Goal: Task Accomplishment & Management: Manage account settings

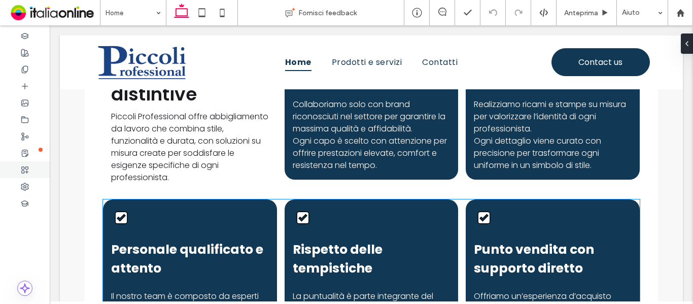
scroll to position [1105, 0]
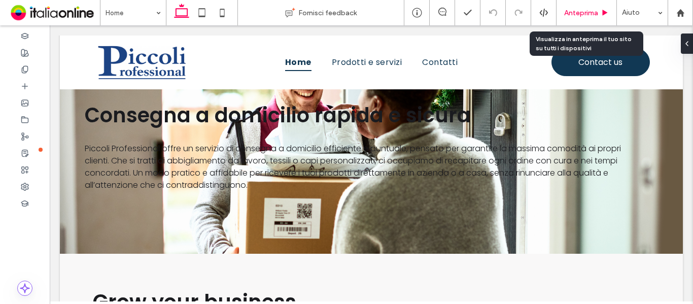
drag, startPoint x: 361, startPoint y: 187, endPoint x: 581, endPoint y: 13, distance: 280.6
click at [581, 13] on span "Anteprima" at bounding box center [581, 13] width 34 height 9
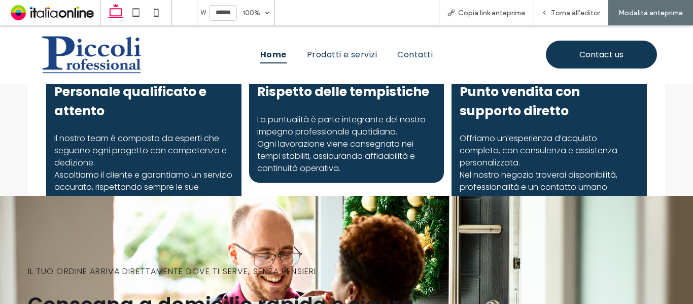
scroll to position [894, 0]
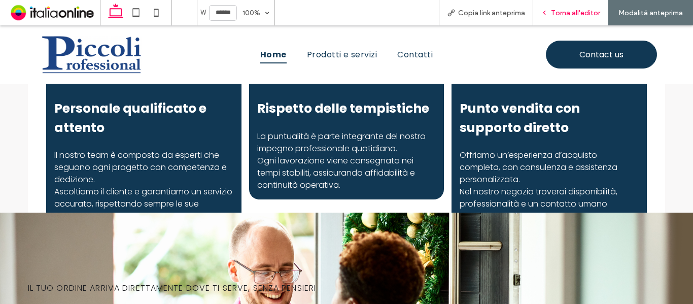
click at [554, 6] on div "Torna all'editor" at bounding box center [570, 12] width 75 height 25
click at [553, 12] on span "Torna all'editor" at bounding box center [575, 13] width 49 height 9
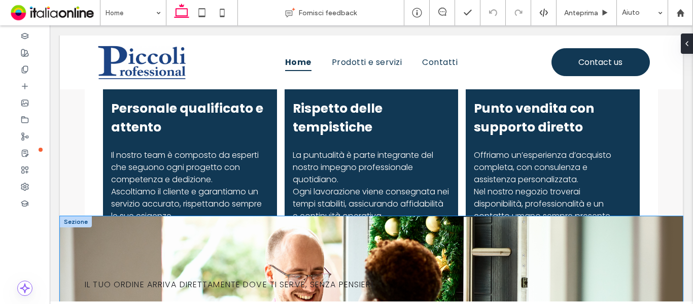
scroll to position [941, 0]
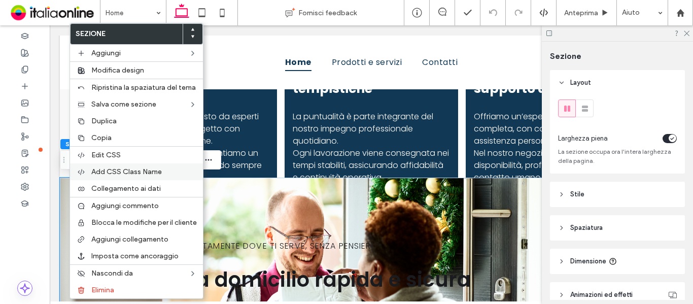
click at [127, 171] on span "Add CSS Class Name" at bounding box center [126, 171] width 70 height 9
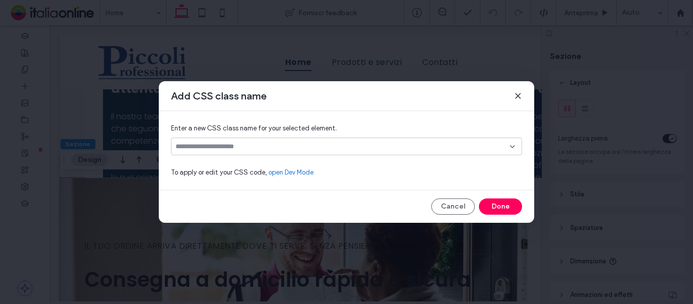
click at [519, 95] on use at bounding box center [517, 95] width 5 height 5
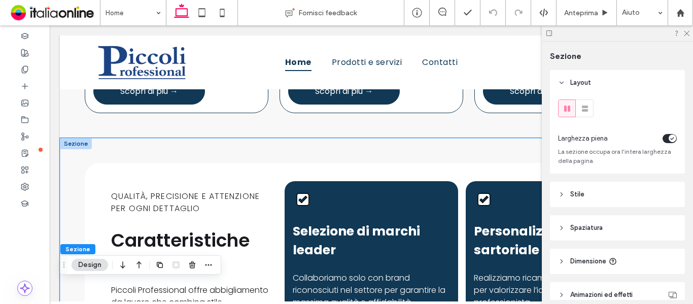
scroll to position [586, 0]
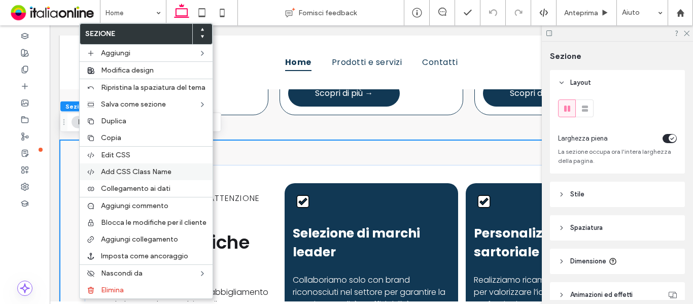
click at [135, 171] on span "Add CSS Class Name" at bounding box center [136, 171] width 70 height 9
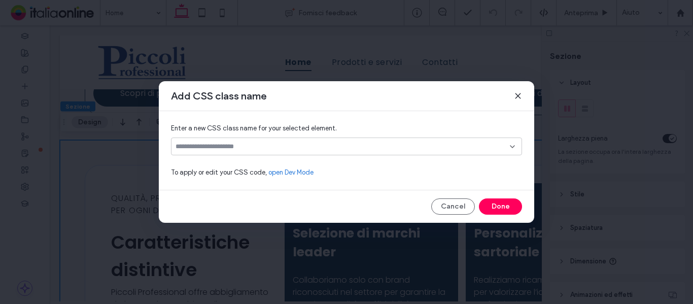
click at [288, 137] on div "Enter a new CSS class name for your selected element. To apply or edit your CSS…" at bounding box center [346, 150] width 375 height 79
click at [284, 145] on input at bounding box center [342, 146] width 334 height 8
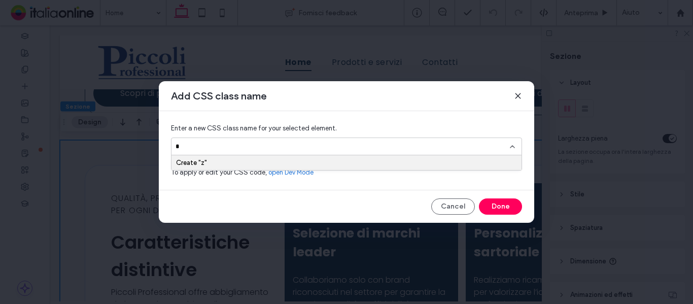
type input "**"
click at [496, 208] on button "Done" at bounding box center [500, 206] width 43 height 16
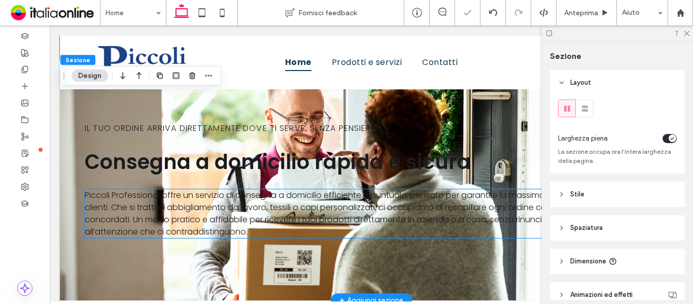
scroll to position [941, 0]
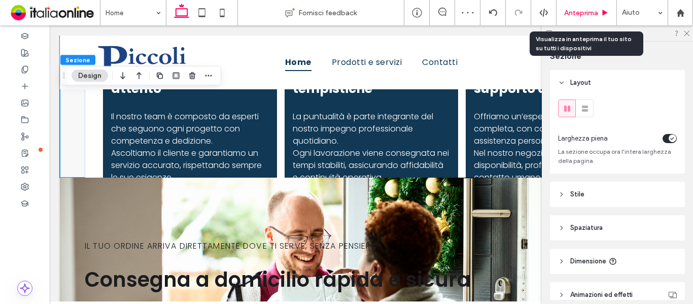
click at [582, 14] on span "Anteprima" at bounding box center [581, 13] width 34 height 9
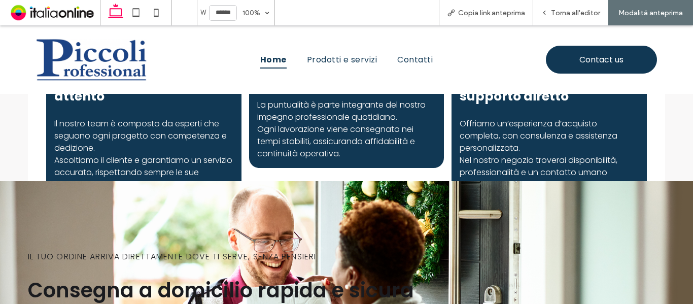
scroll to position [932, 0]
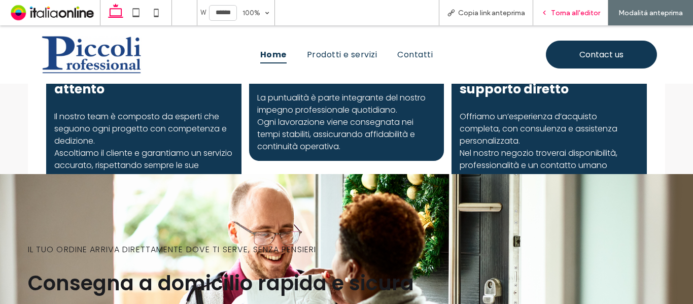
click at [576, 9] on span "Torna all'editor" at bounding box center [575, 13] width 49 height 9
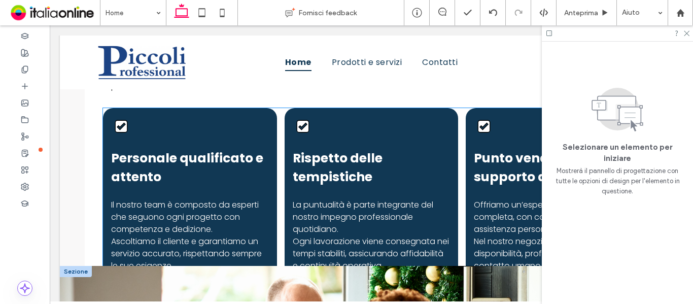
scroll to position [890, 0]
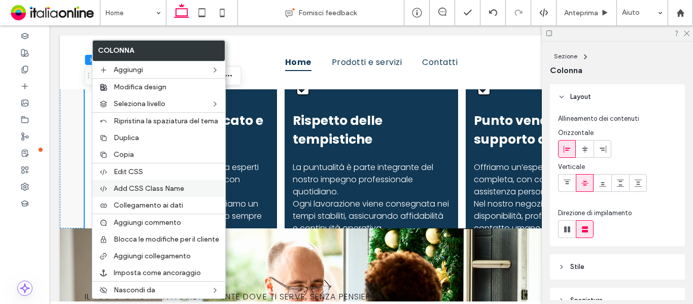
click at [171, 192] on span "Add CSS Class Name" at bounding box center [149, 188] width 70 height 9
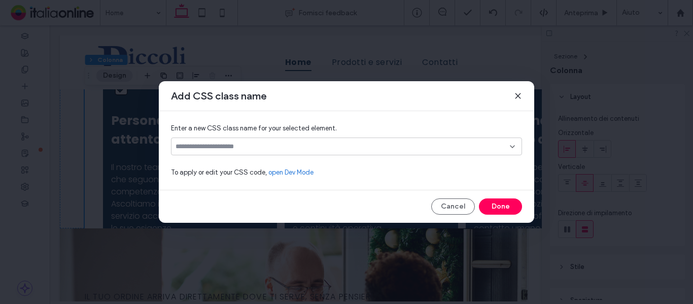
click at [255, 135] on div "Enter a new CSS class name for your selected element. To apply or edit your CSS…" at bounding box center [346, 150] width 375 height 79
click at [258, 148] on input at bounding box center [342, 146] width 334 height 8
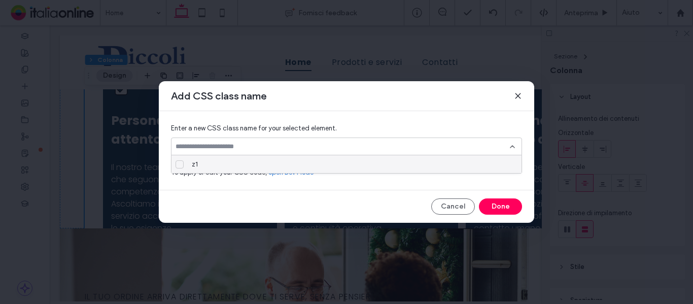
click at [186, 164] on label "z1" at bounding box center [344, 164] width 338 height 18
click at [504, 206] on button "Done" at bounding box center [500, 206] width 43 height 16
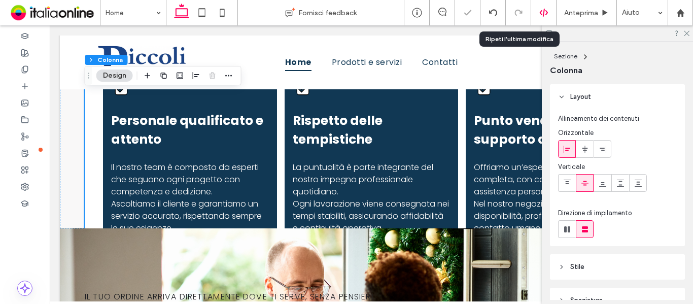
click at [539, 11] on icon at bounding box center [543, 12] width 9 height 9
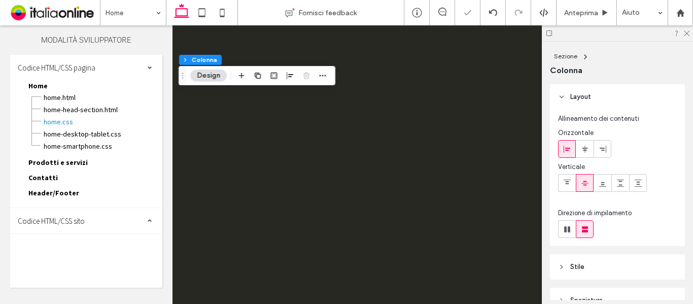
scroll to position [0, 0]
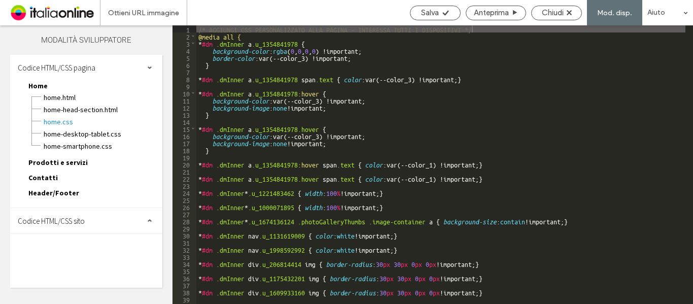
click at [60, 224] on span "Codice HTML/CSS sito" at bounding box center [51, 221] width 67 height 10
click at [59, 265] on span "site.css" at bounding box center [102, 265] width 110 height 10
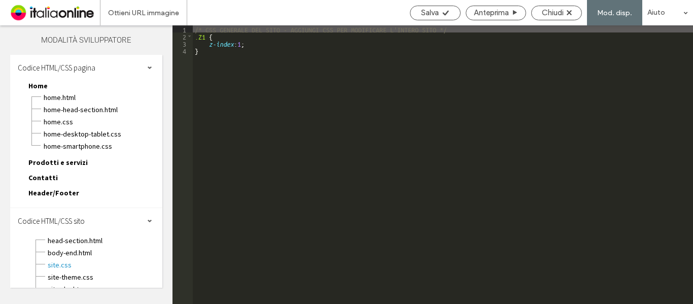
click at [205, 39] on div "/* CSS GENERALE DEL SITO - AGGIUNGI CSS PER MODIFICARE L'INTERO SITO */ .Z1 { z…" at bounding box center [443, 171] width 500 height 293
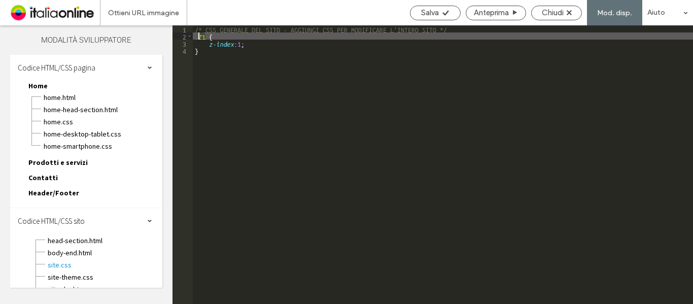
drag, startPoint x: 207, startPoint y: 36, endPoint x: 199, endPoint y: 38, distance: 7.8
click at [199, 38] on div "/* CSS GENERALE DEL SITO - AGGIUNGI CSS PER MODIFICARE L'INTERO SITO */ .Z1 { z…" at bounding box center [443, 171] width 500 height 293
click at [245, 41] on div "/* CSS GENERALE DEL SITO - AGGIUNGI CSS PER MODIFICARE L'INTERO SITO */ .Z1 { z…" at bounding box center [443, 171] width 500 height 293
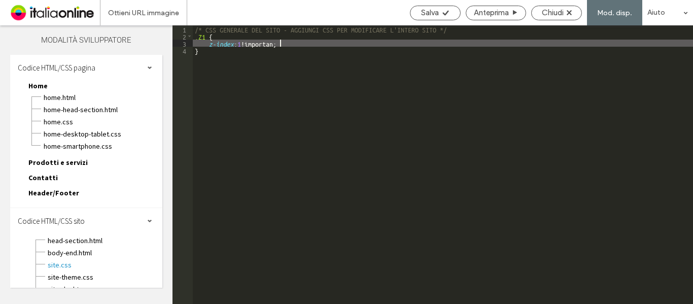
type textarea "**"
click at [444, 16] on icon at bounding box center [446, 13] width 8 height 8
click at [435, 15] on span "Salva" at bounding box center [430, 12] width 18 height 9
click at [558, 11] on span "Chiudi" at bounding box center [553, 12] width 22 height 9
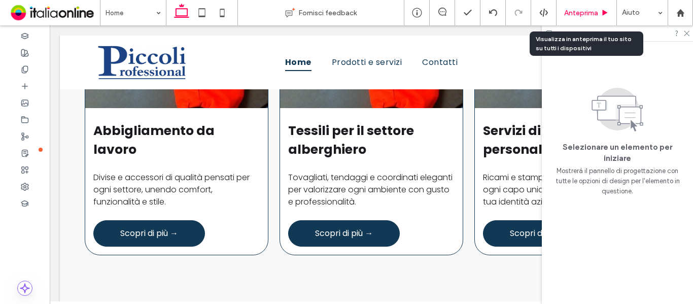
click at [587, 13] on span "Anteprima" at bounding box center [581, 13] width 34 height 9
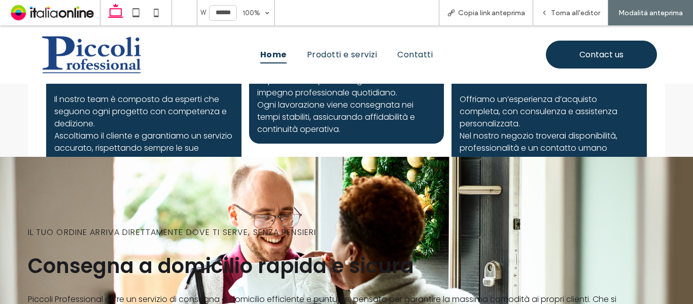
scroll to position [849, 0]
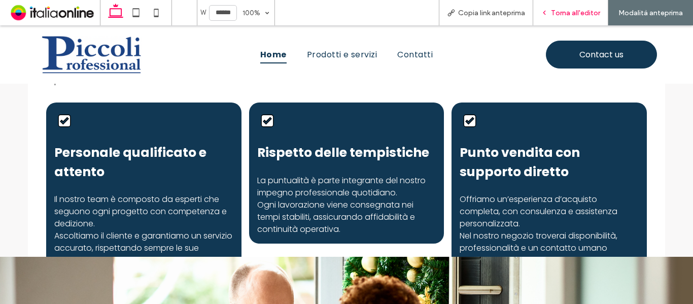
click at [565, 7] on div "Torna all'editor" at bounding box center [570, 12] width 75 height 25
click at [551, 11] on div "Torna all'editor" at bounding box center [570, 13] width 75 height 9
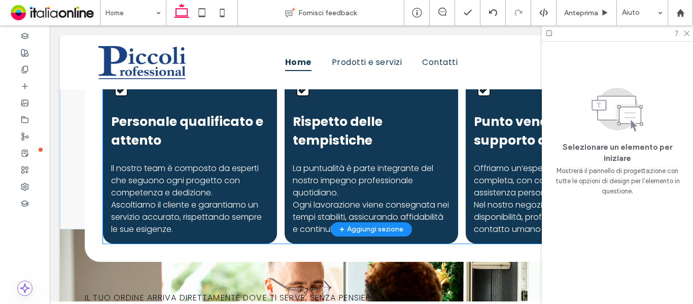
scroll to position [948, 0]
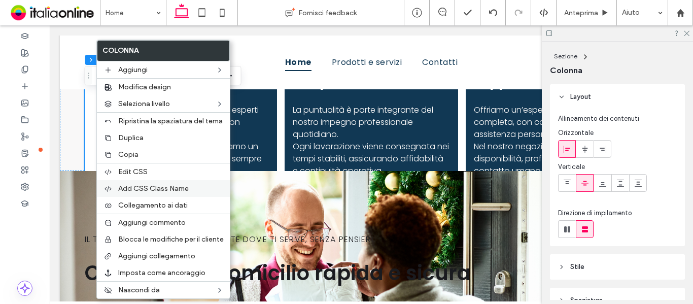
click at [159, 188] on span "Add CSS Class Name" at bounding box center [153, 188] width 70 height 9
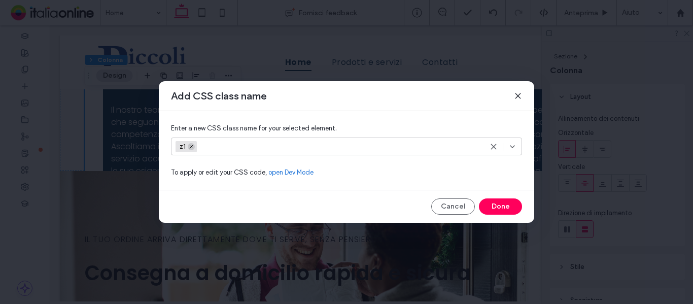
click at [192, 146] on icon at bounding box center [191, 146] width 5 height 5
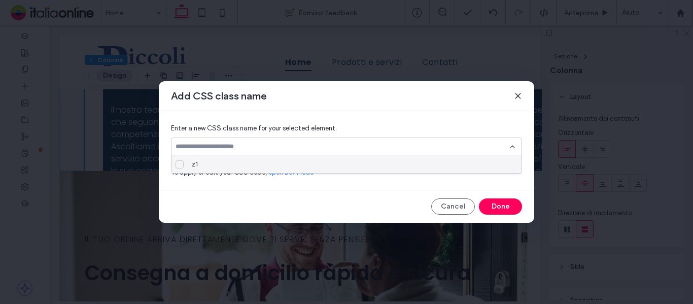
click at [205, 146] on input at bounding box center [342, 146] width 334 height 8
type input "**"
click at [189, 146] on icon at bounding box center [191, 146] width 5 height 5
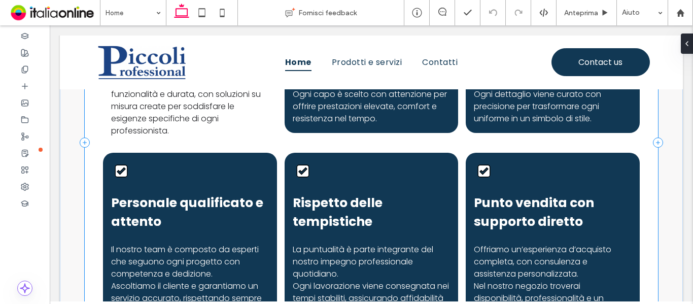
scroll to position [751, 0]
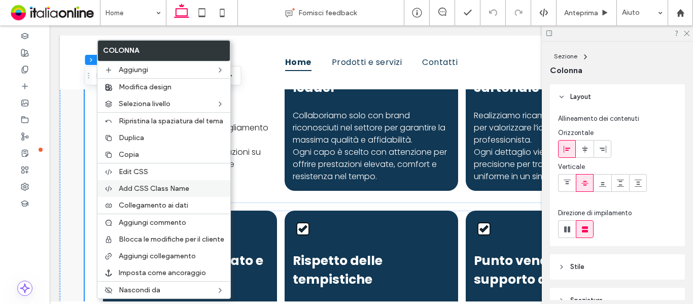
click at [142, 189] on span "Add CSS Class Name" at bounding box center [154, 188] width 70 height 9
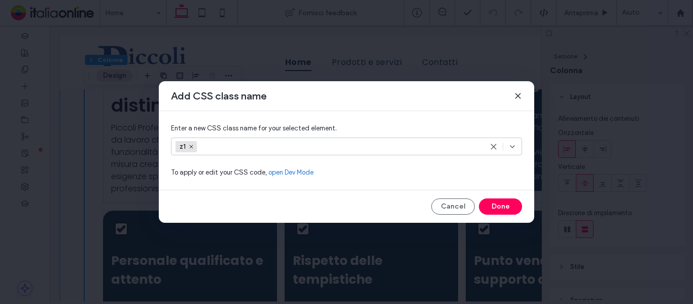
click at [196, 150] on span "z1" at bounding box center [185, 146] width 21 height 11
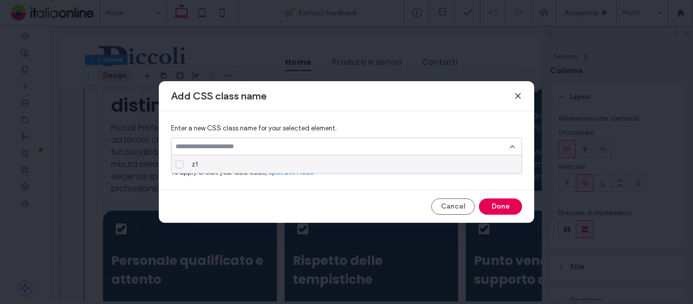
click at [504, 203] on button "Done" at bounding box center [500, 206] width 43 height 16
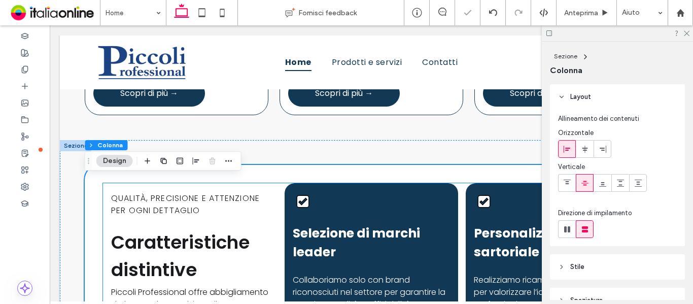
scroll to position [497, 0]
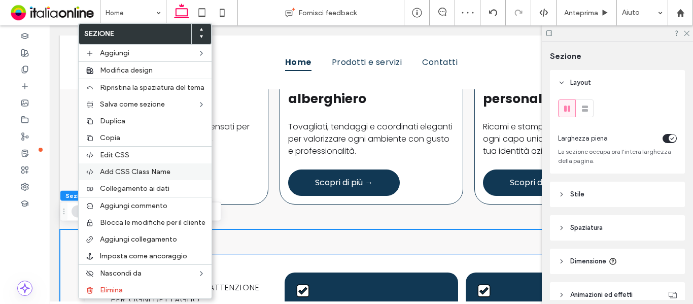
click at [141, 172] on span "Add CSS Class Name" at bounding box center [135, 171] width 70 height 9
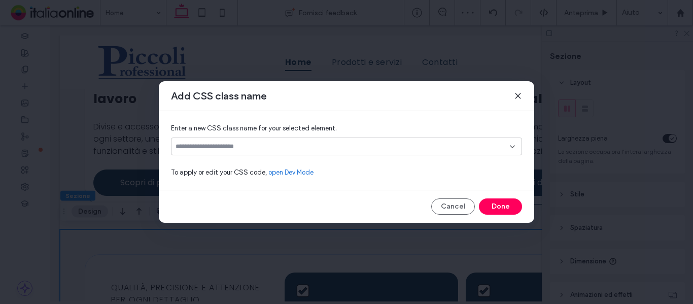
click at [218, 143] on input at bounding box center [342, 146] width 334 height 8
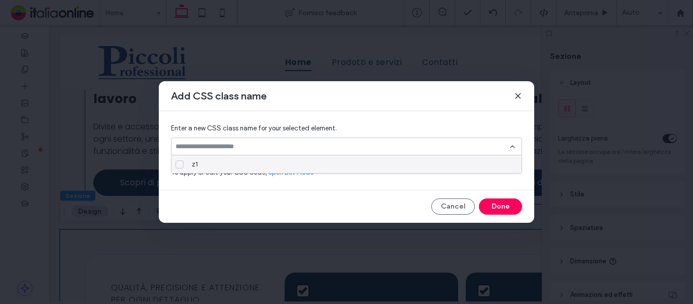
click at [218, 143] on input at bounding box center [342, 146] width 334 height 8
click at [218, 143] on input "**" at bounding box center [342, 146] width 334 height 8
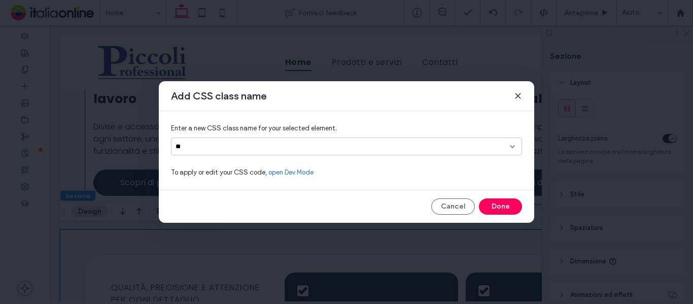
type input "**"
click at [201, 144] on input "**" at bounding box center [342, 146] width 334 height 8
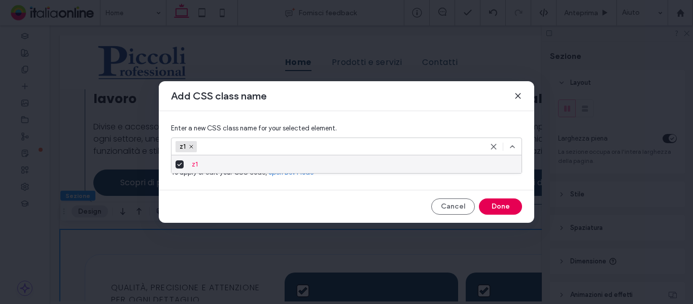
click at [506, 205] on button "Done" at bounding box center [500, 206] width 43 height 16
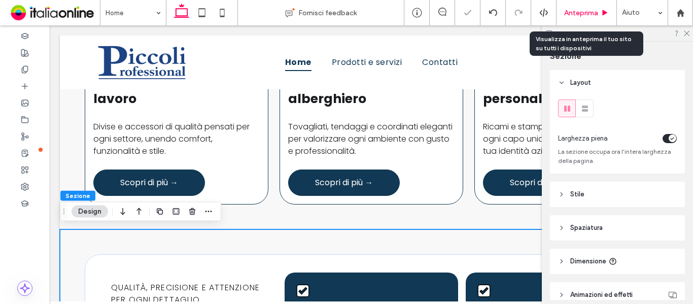
click at [575, 9] on span "Anteprima" at bounding box center [581, 13] width 34 height 9
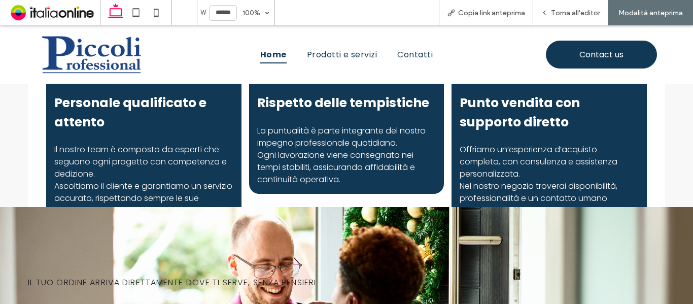
scroll to position [900, 0]
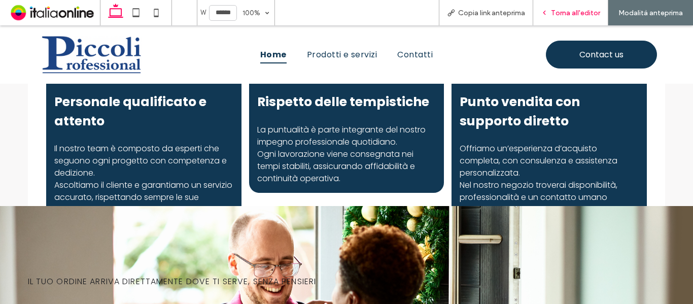
click at [559, 18] on div "Torna all'editor" at bounding box center [570, 12] width 75 height 25
click at [554, 10] on span "Torna all'editor" at bounding box center [575, 13] width 49 height 9
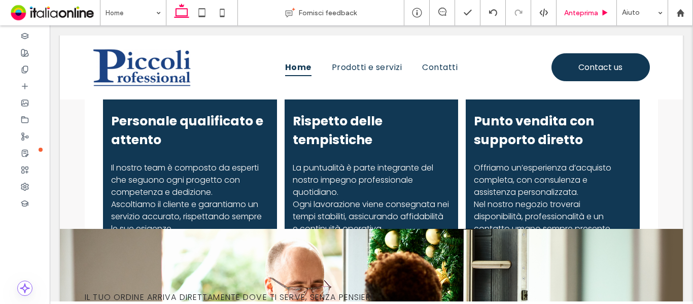
scroll to position [897, 0]
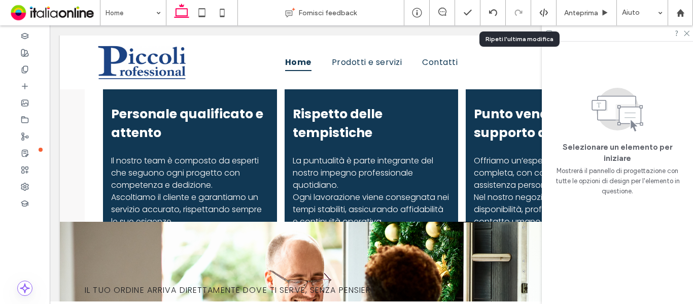
click at [537, 12] on div at bounding box center [543, 12] width 25 height 9
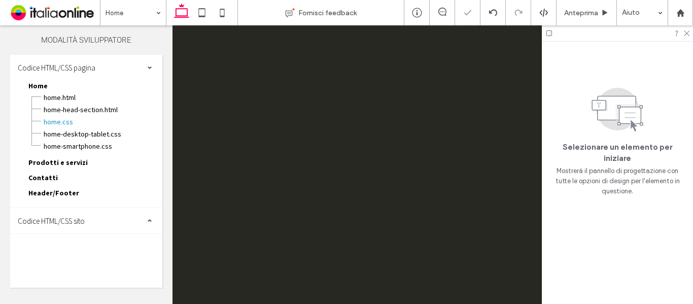
scroll to position [0, 0]
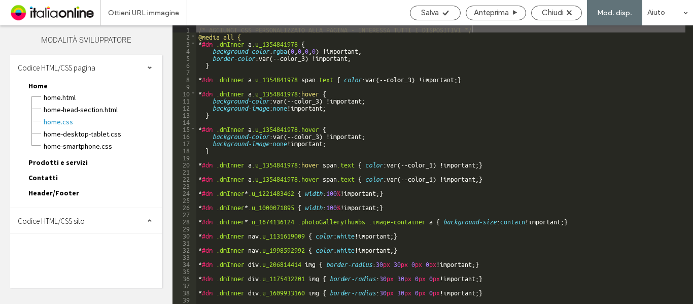
click at [80, 229] on div "Codice HTML/CSS sito" at bounding box center [86, 220] width 152 height 25
click at [67, 261] on span "site.css" at bounding box center [102, 265] width 110 height 10
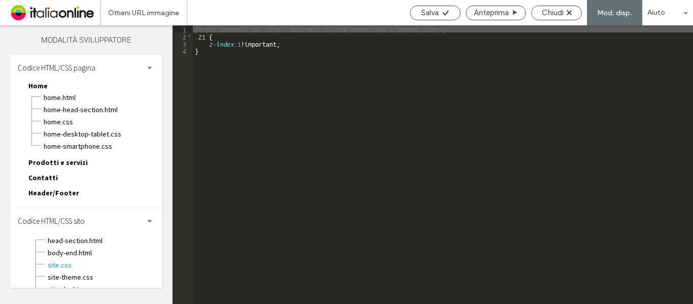
click at [203, 39] on div "/* CSS GENERALE DEL SITO - AGGIUNGI CSS PER MODIFICARE L'INTERO SITO */ .Z1 { z…" at bounding box center [443, 171] width 500 height 293
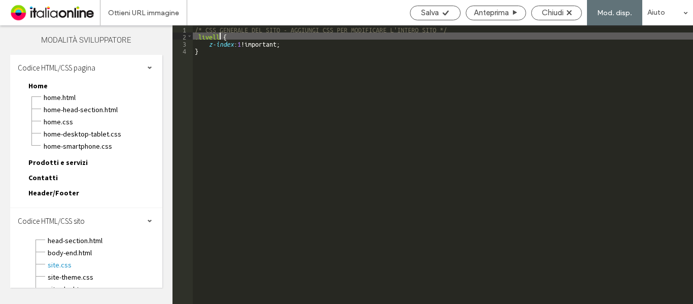
type textarea "**"
click at [440, 11] on div "Salva" at bounding box center [435, 12] width 50 height 9
click at [443, 13] on icon at bounding box center [446, 13] width 8 height 8
click at [568, 12] on icon at bounding box center [568, 12] width 5 height 5
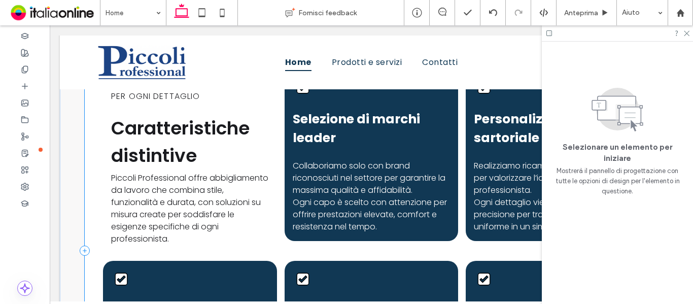
scroll to position [609, 0]
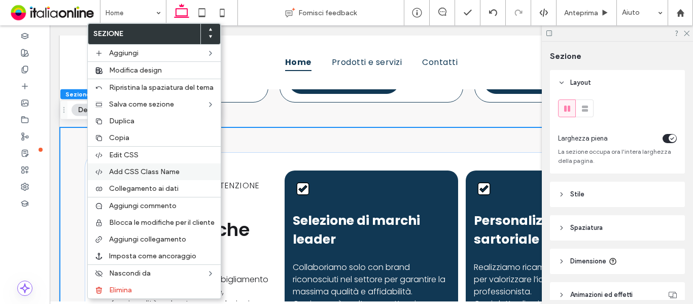
click at [153, 169] on span "Add CSS Class Name" at bounding box center [144, 171] width 70 height 9
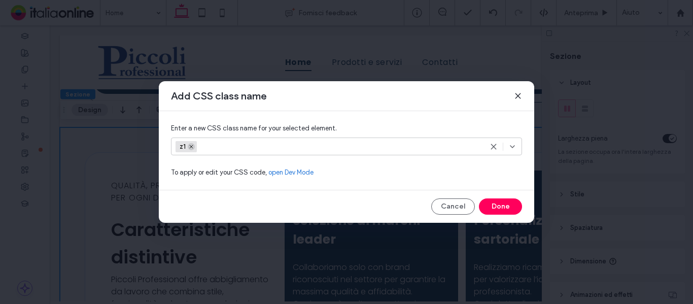
click at [193, 146] on icon at bounding box center [191, 146] width 5 height 5
click at [212, 149] on input at bounding box center [342, 146] width 334 height 8
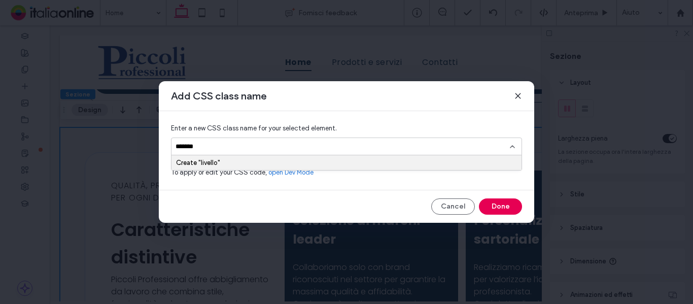
type input "*******"
click at [495, 204] on button "Done" at bounding box center [500, 206] width 43 height 16
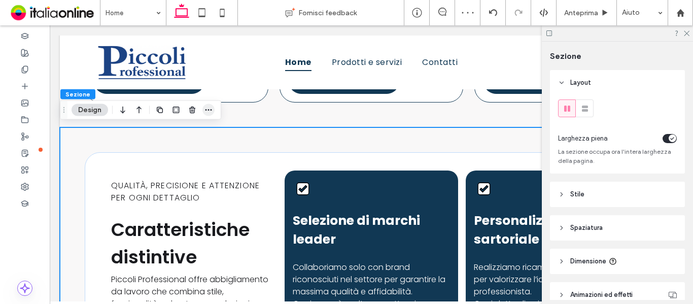
click at [206, 111] on icon "button" at bounding box center [208, 110] width 8 height 8
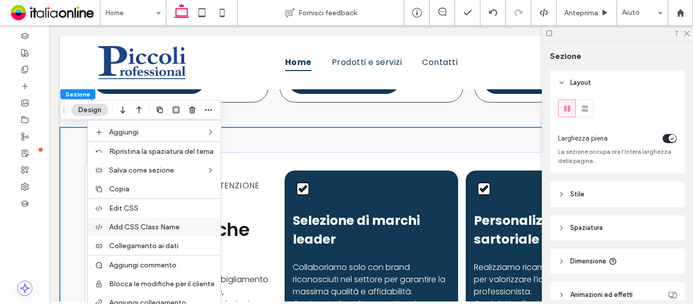
click at [158, 224] on span "Add CSS Class Name" at bounding box center [144, 227] width 70 height 9
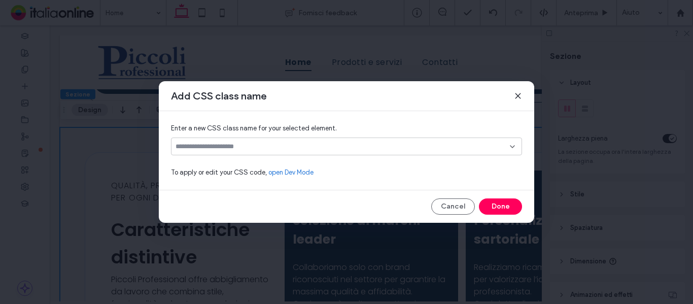
click at [261, 153] on div at bounding box center [346, 146] width 351 height 18
click at [265, 146] on input at bounding box center [342, 146] width 334 height 8
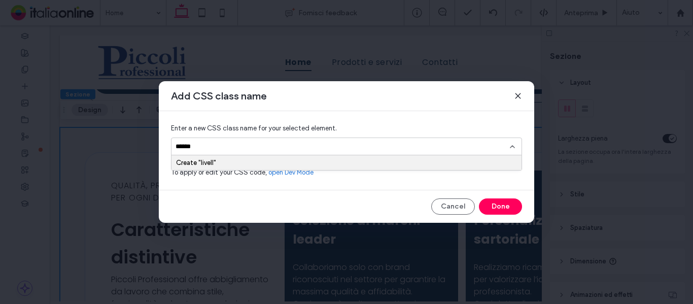
type input "*******"
drag, startPoint x: 508, startPoint y: 205, endPoint x: 457, endPoint y: 180, distance: 56.9
click at [508, 205] on button "Done" at bounding box center [500, 206] width 43 height 16
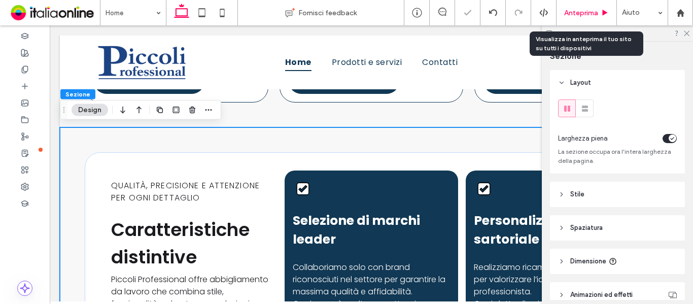
click at [600, 14] on div "Anteprima" at bounding box center [586, 13] width 60 height 9
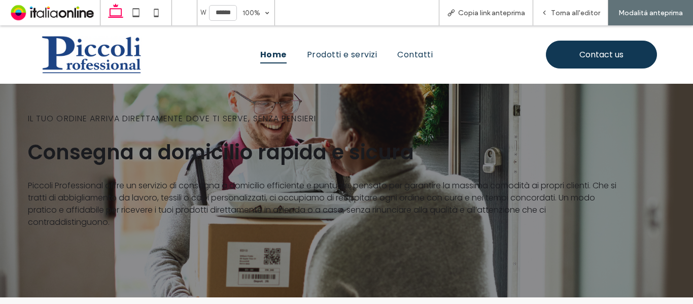
scroll to position [1052, 0]
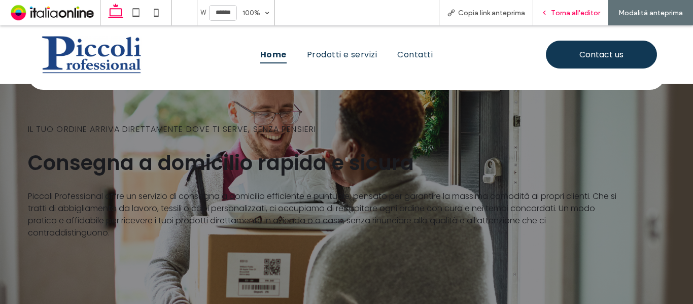
click at [554, 18] on div "Torna all'editor" at bounding box center [570, 12] width 75 height 25
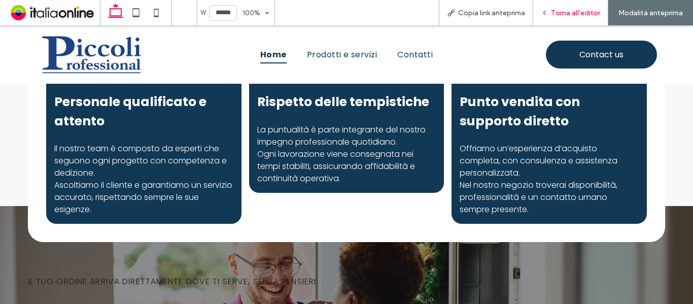
click at [548, 10] on icon at bounding box center [544, 12] width 7 height 7
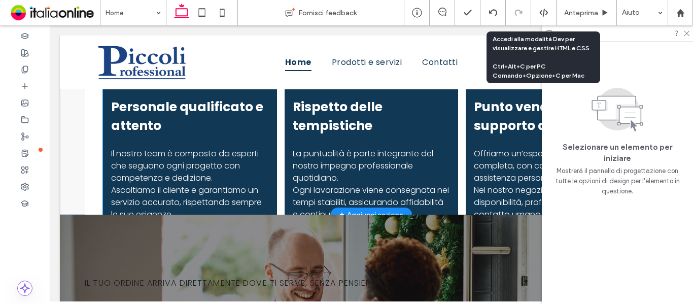
scroll to position [948, 0]
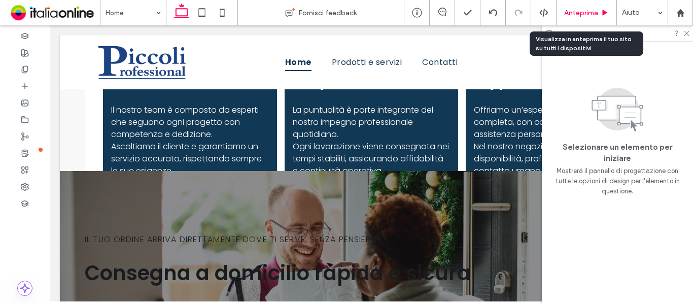
click at [568, 14] on span "Anteprima" at bounding box center [581, 13] width 34 height 9
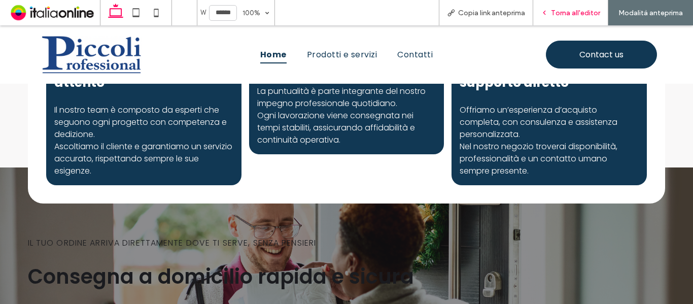
click at [569, 14] on span "Torna all'editor" at bounding box center [575, 13] width 49 height 9
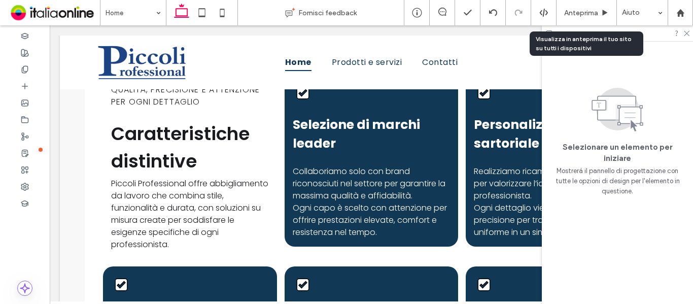
scroll to position [694, 0]
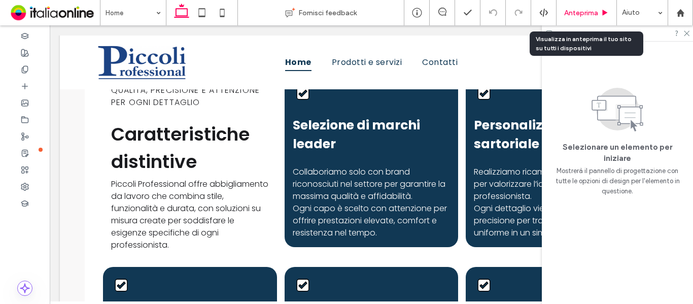
click at [596, 12] on span "Anteprima" at bounding box center [581, 13] width 34 height 9
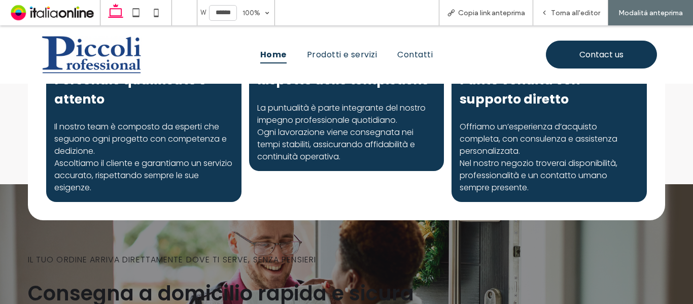
scroll to position [926, 0]
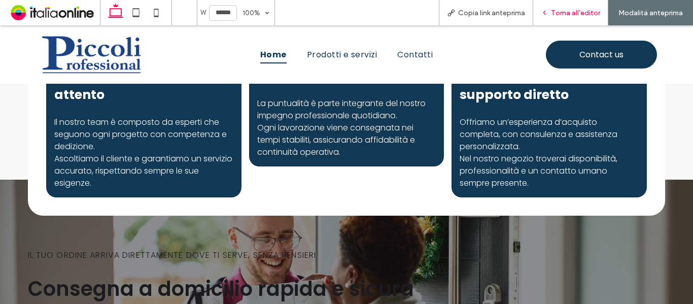
drag, startPoint x: 546, startPoint y: 112, endPoint x: 573, endPoint y: 15, distance: 100.7
click at [573, 15] on span "Torna all'editor" at bounding box center [575, 13] width 49 height 9
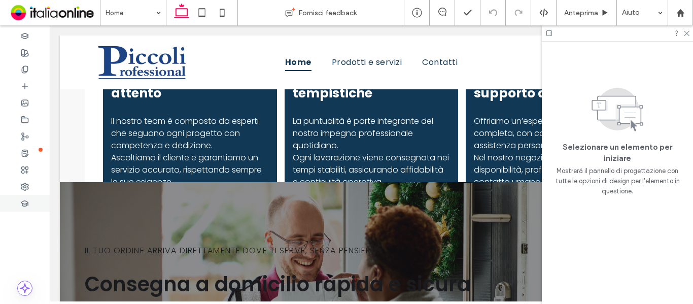
scroll to position [936, 0]
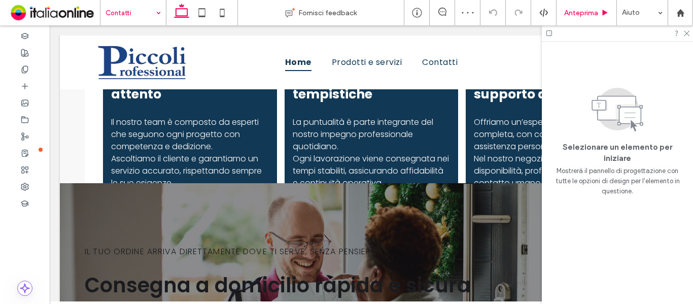
click at [589, 12] on span "Anteprima" at bounding box center [581, 13] width 34 height 9
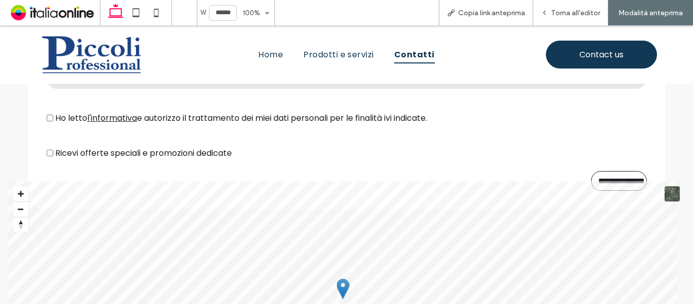
scroll to position [648, 0]
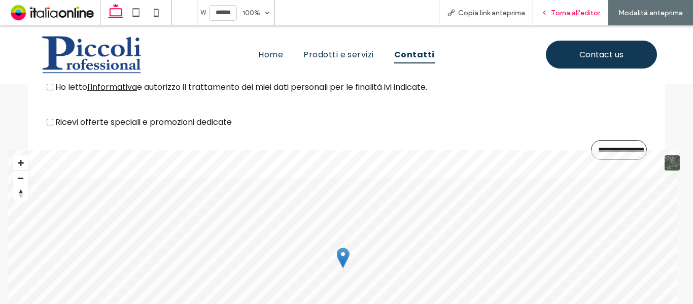
drag, startPoint x: 553, startPoint y: 15, endPoint x: 514, endPoint y: 39, distance: 45.7
click at [553, 15] on span "Torna all'editor" at bounding box center [575, 13] width 49 height 9
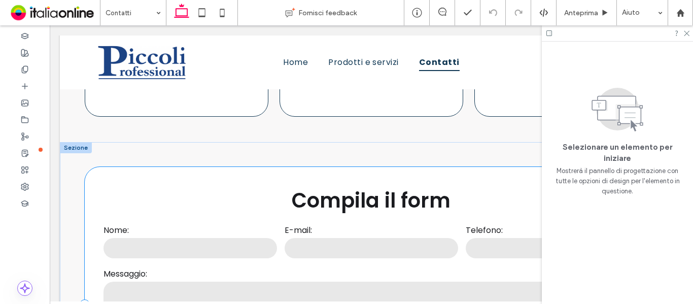
scroll to position [358, 0]
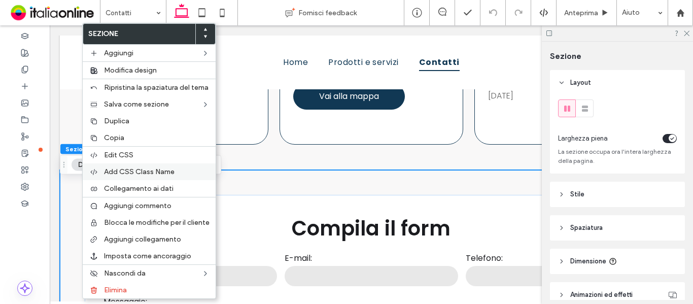
click at [150, 175] on span "Add CSS Class Name" at bounding box center [139, 171] width 70 height 9
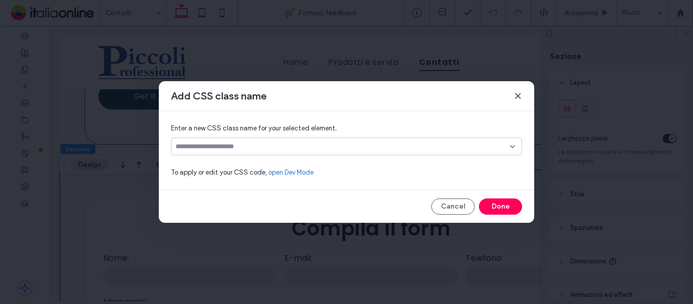
click at [262, 148] on input at bounding box center [342, 146] width 334 height 8
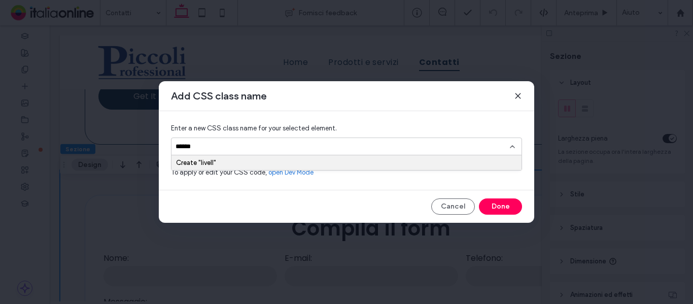
type input "*******"
drag, startPoint x: 496, startPoint y: 205, endPoint x: 429, endPoint y: 204, distance: 66.9
click at [496, 205] on button "Done" at bounding box center [500, 206] width 43 height 16
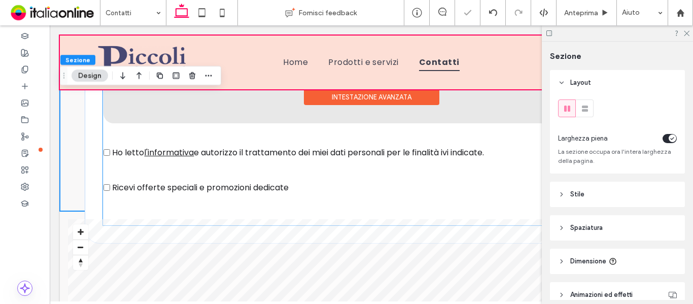
scroll to position [662, 0]
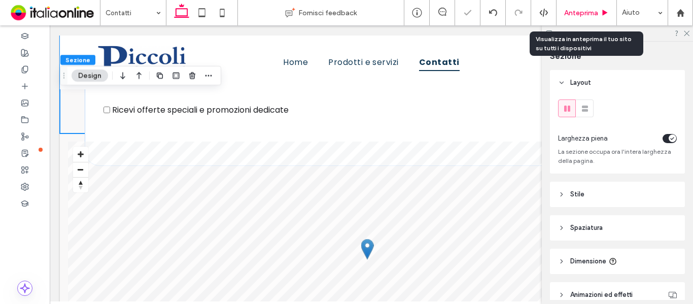
drag, startPoint x: 572, startPoint y: 16, endPoint x: 394, endPoint y: 103, distance: 198.4
click at [572, 16] on span "Anteprima" at bounding box center [581, 13] width 34 height 9
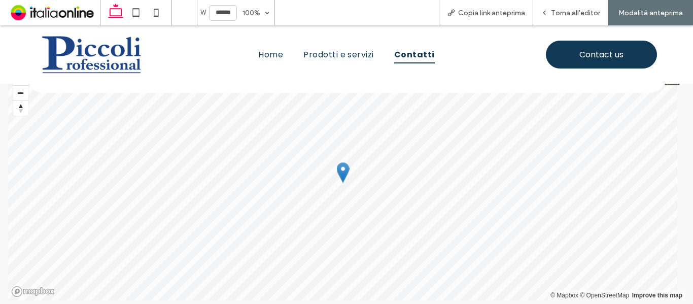
scroll to position [749, 0]
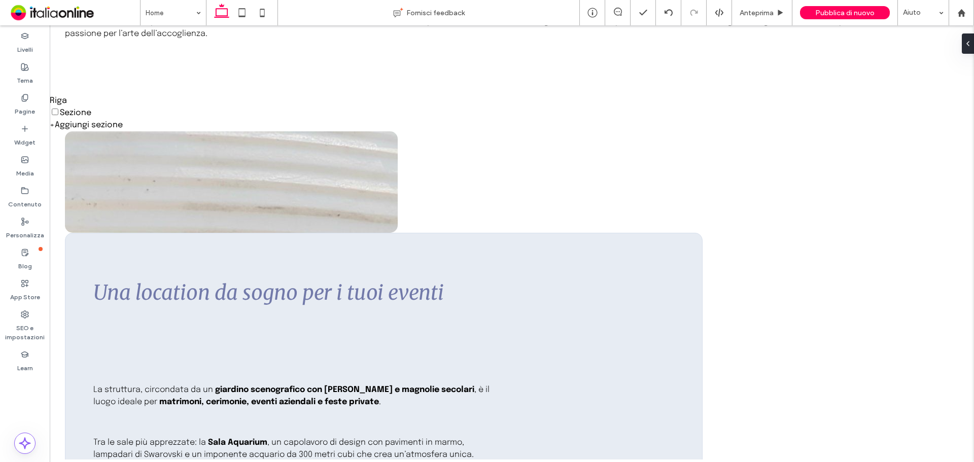
scroll to position [1644, 0]
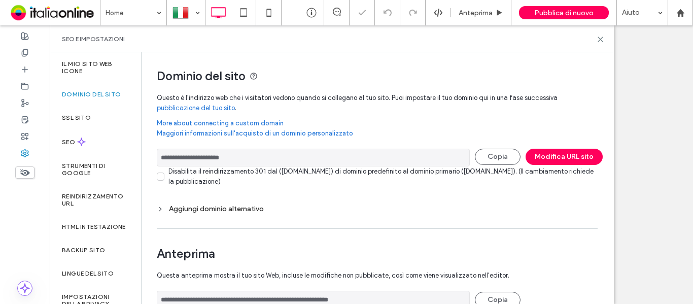
click at [198, 183] on div "Disabilita il reindirizzamento 301 dal ([DOMAIN_NAME]) di dominio predefinito a…" at bounding box center [382, 176] width 429 height 20
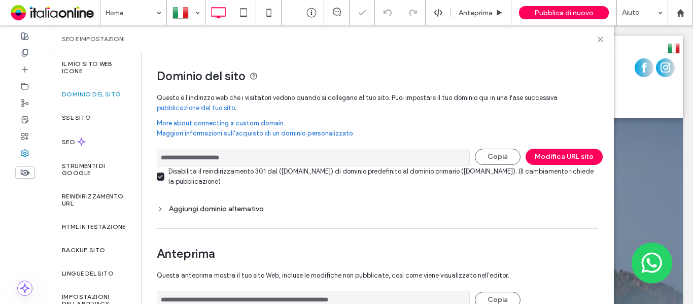
click at [182, 180] on div "Disabilita il reindirizzamento 301 dal ([DOMAIN_NAME]) di dominio predefinito a…" at bounding box center [382, 176] width 429 height 20
click at [192, 211] on div "Aggiungi dominio alternativo" at bounding box center [377, 208] width 441 height 9
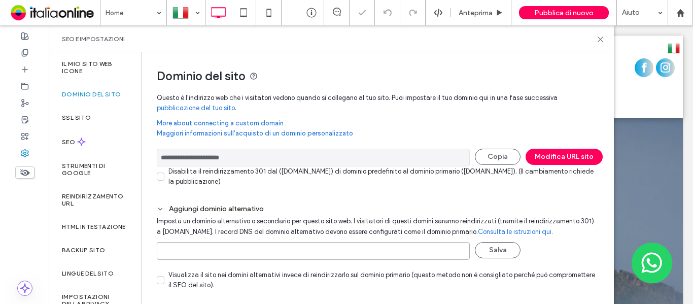
click at [229, 252] on input at bounding box center [313, 251] width 313 height 18
paste input "**********"
type input "**********"
click at [509, 239] on span "Imposta un dominio alternativo o secondario per questo sito web. I visitatori d…" at bounding box center [375, 228] width 437 height 33
click at [509, 248] on button "Salva" at bounding box center [498, 250] width 46 height 16
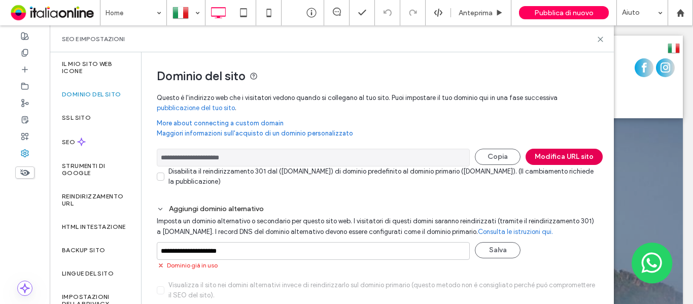
click at [550, 154] on button "Modifica URL sito" at bounding box center [563, 157] width 77 height 16
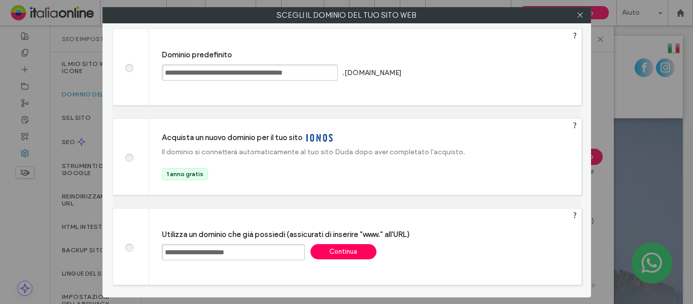
click at [270, 247] on input "**********" at bounding box center [233, 252] width 143 height 16
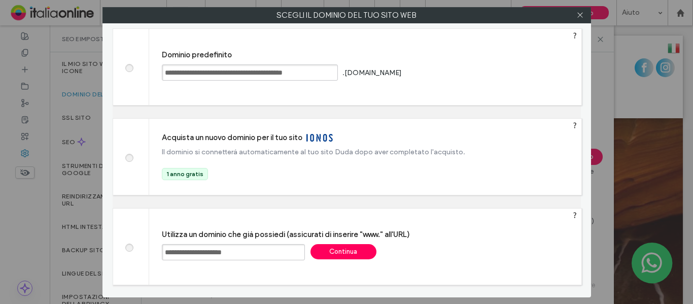
type input "**********"
click at [338, 254] on div "Continua" at bounding box center [343, 251] width 66 height 15
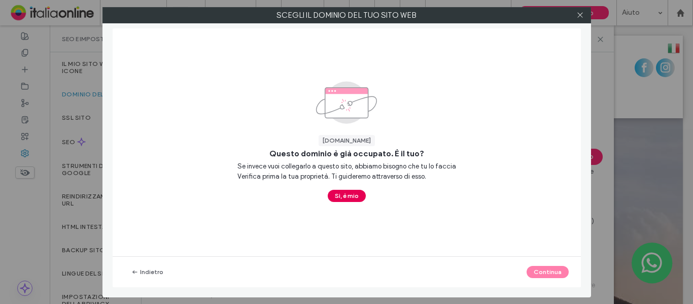
click at [348, 195] on button "Sì, è mio" at bounding box center [347, 196] width 38 height 12
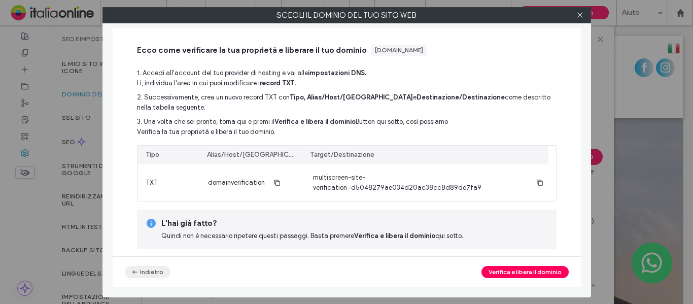
click at [142, 272] on button "Indietro" at bounding box center [148, 272] width 46 height 12
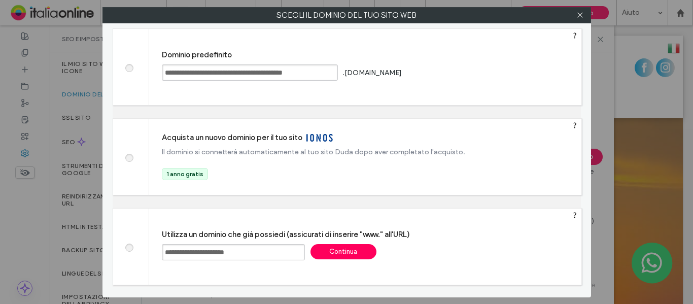
click at [348, 248] on div "Continua" at bounding box center [343, 251] width 66 height 15
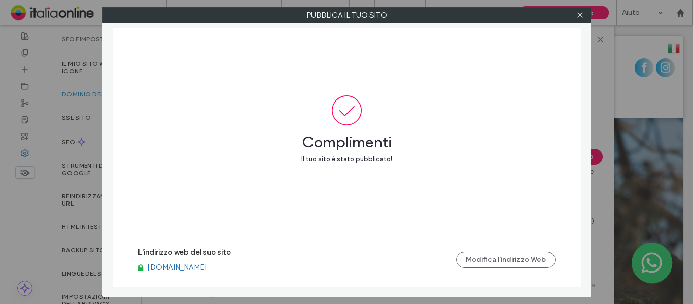
click at [584, 17] on div at bounding box center [580, 15] width 15 height 15
click at [583, 17] on icon at bounding box center [580, 15] width 8 height 8
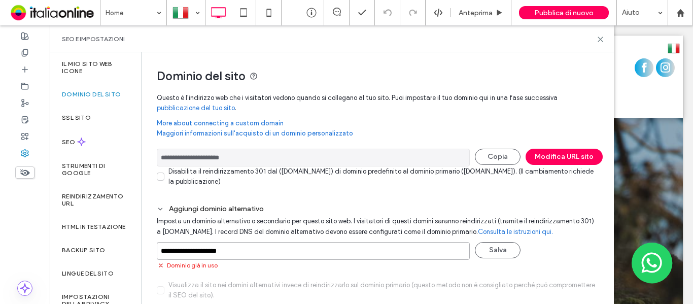
click at [312, 257] on input "**********" at bounding box center [313, 251] width 313 height 18
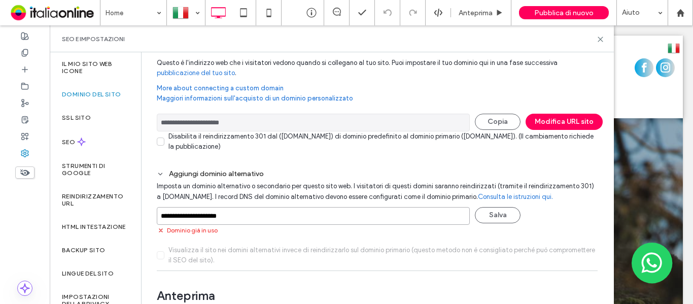
scroll to position [51, 0]
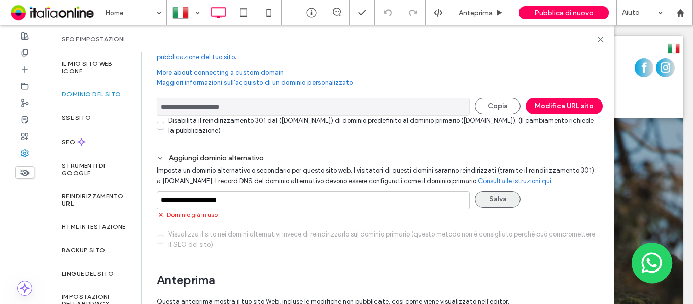
click at [506, 194] on button "Salva" at bounding box center [498, 199] width 46 height 16
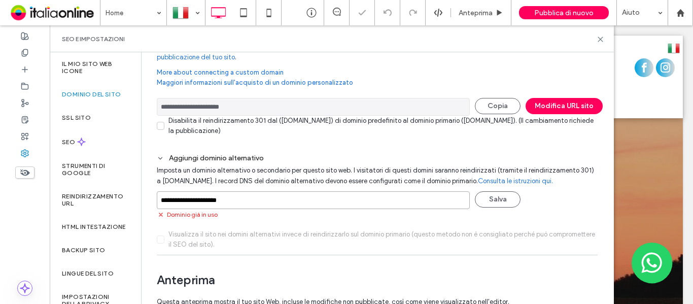
click at [274, 199] on input "**********" at bounding box center [313, 200] width 313 height 18
click at [501, 207] on div "**********" at bounding box center [377, 207] width 441 height 85
click at [503, 200] on button "Salva" at bounding box center [498, 199] width 46 height 16
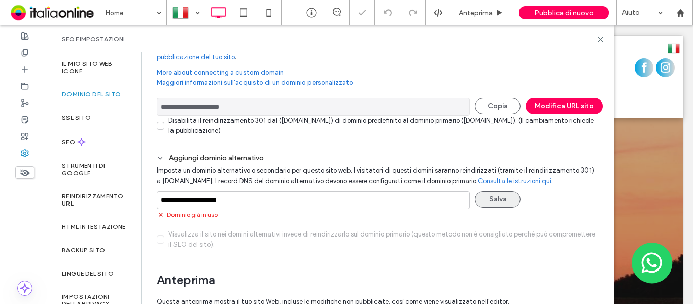
click at [503, 200] on div at bounding box center [346, 152] width 693 height 304
click at [498, 192] on div at bounding box center [346, 152] width 693 height 304
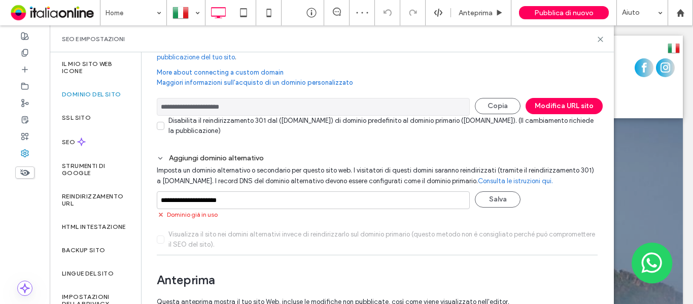
click at [213, 222] on div "**********" at bounding box center [313, 207] width 313 height 43
click at [197, 217] on span "Dominio già in uso" at bounding box center [192, 214] width 51 height 9
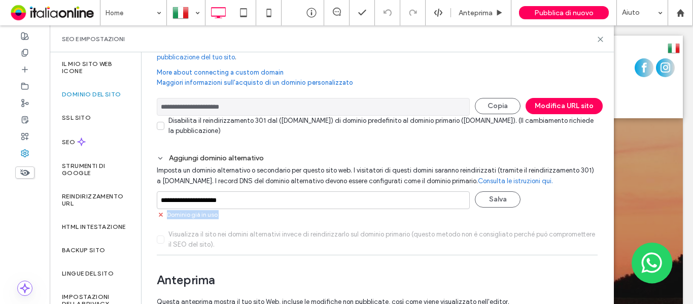
click at [488, 201] on button "Salva" at bounding box center [498, 199] width 46 height 16
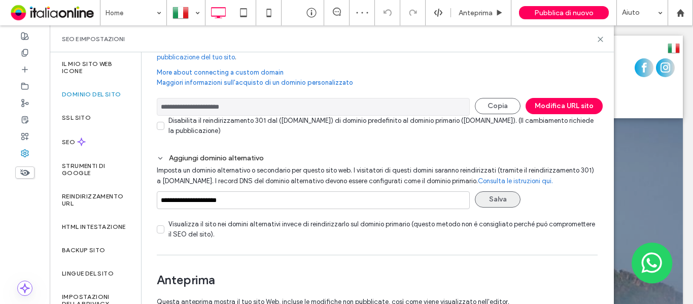
click at [493, 199] on button "Salva" at bounding box center [498, 199] width 46 height 16
